Goal: Task Accomplishment & Management: Use online tool/utility

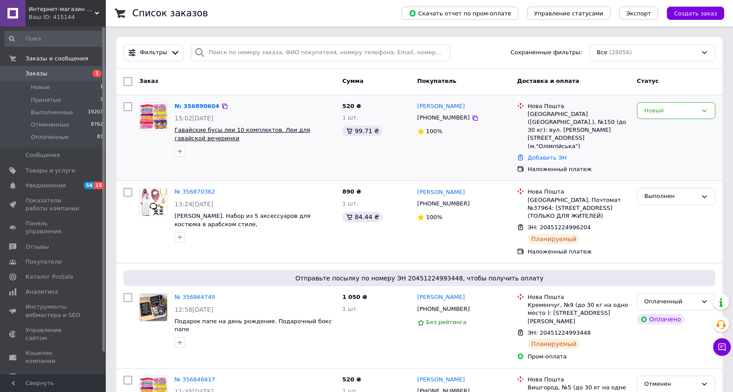
click at [209, 131] on span "Гавайские бусы леи 10 комплектов. Леи для гавайской вечеринки" at bounding box center [243, 134] width 136 height 15
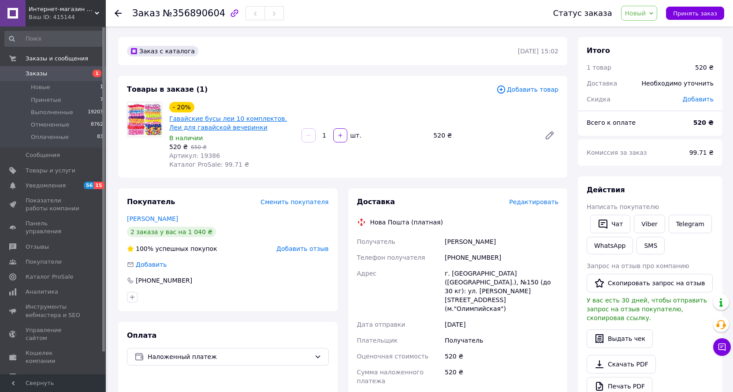
click at [227, 116] on link "Гавайские бусы леи 10 комплектов. Леи для гавайской вечеринки" at bounding box center [228, 123] width 118 height 16
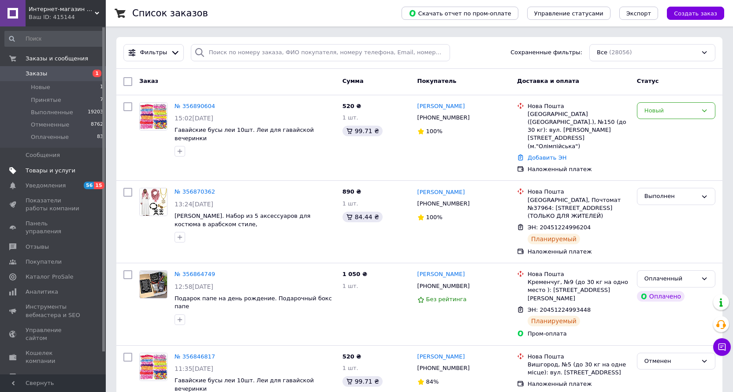
click at [55, 170] on span "Товары и услуги" at bounding box center [51, 171] width 50 height 8
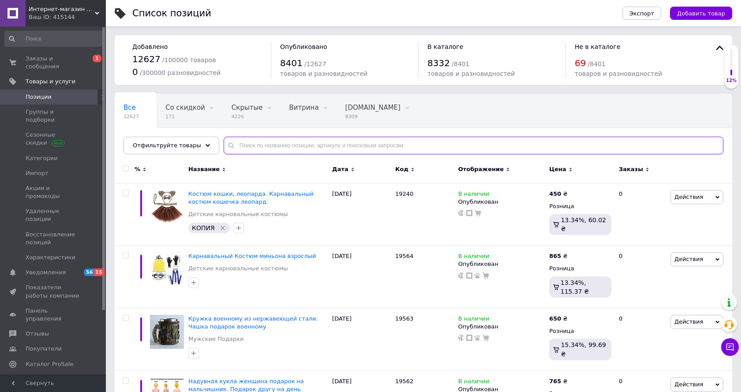
click at [246, 144] on input "text" at bounding box center [474, 146] width 500 height 18
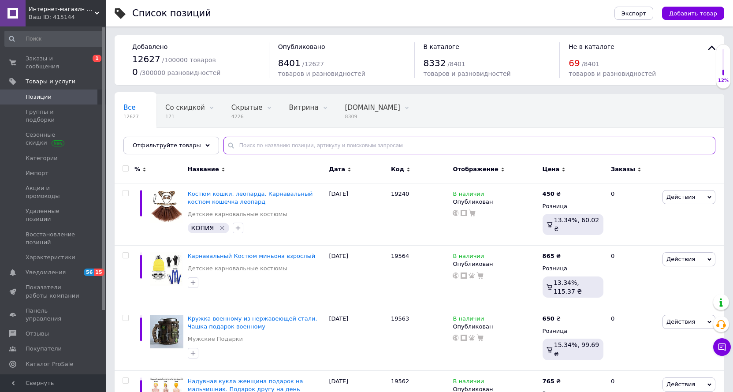
paste input "19447"
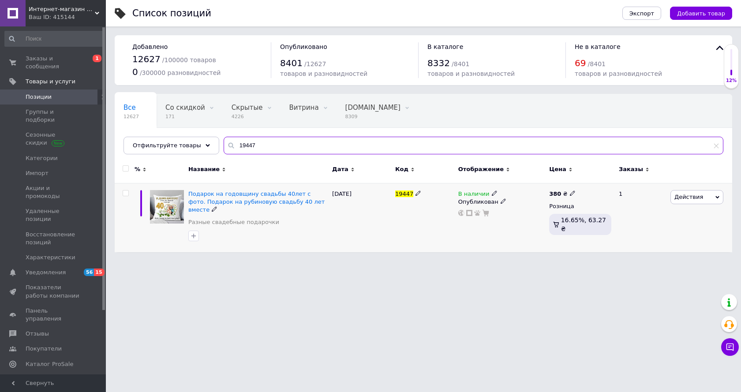
type input "19447"
click at [711, 199] on span "Действия" at bounding box center [696, 197] width 53 height 14
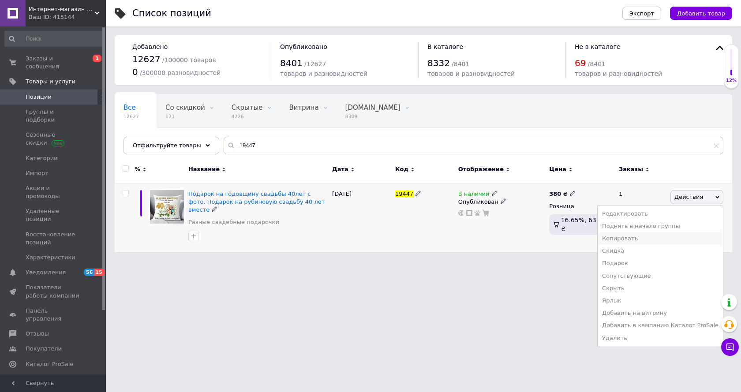
click at [652, 237] on li "Копировать" at bounding box center [659, 238] width 125 height 12
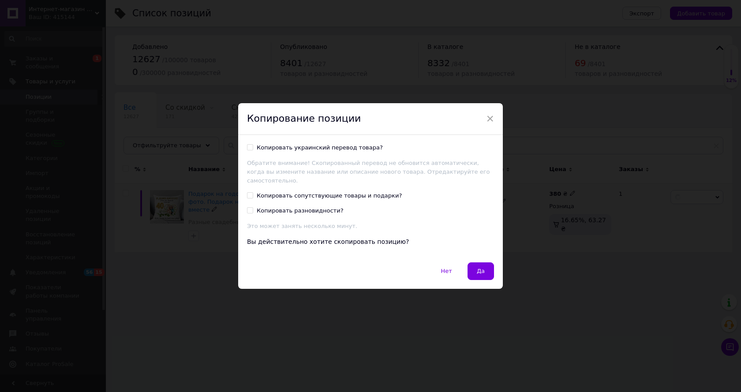
click at [479, 268] on span "Да" at bounding box center [481, 271] width 8 height 7
